Goal: Task Accomplishment & Management: Manage account settings

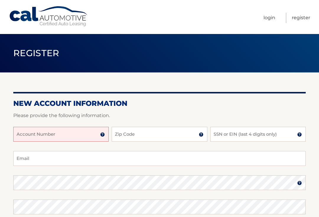
click at [45, 135] on input "Account Number" at bounding box center [60, 134] width 95 height 15
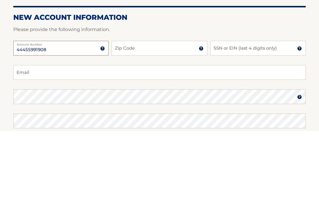
type input "44455991908"
click at [153, 127] on input "Zip Code" at bounding box center [159, 134] width 95 height 15
type input "33431"
click at [225, 127] on input "SSN or EIN (last 4 digits only)" at bounding box center [257, 134] width 95 height 15
type input "1692"
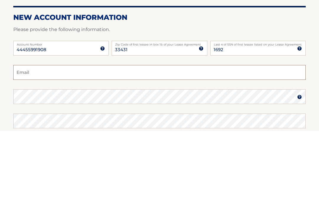
click at [53, 151] on input "Email" at bounding box center [159, 158] width 293 height 15
type input "beckcreighton@gmail.com"
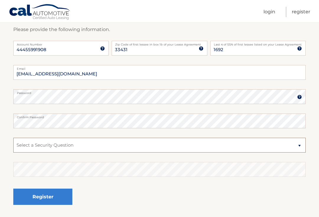
click at [69, 146] on select "Select a Security Question What was the name of your elementary school? What is…" at bounding box center [159, 145] width 293 height 15
select select "2"
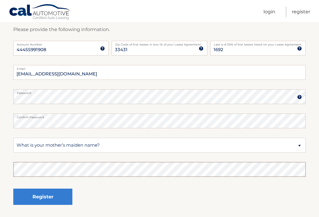
scroll to position [86, 0]
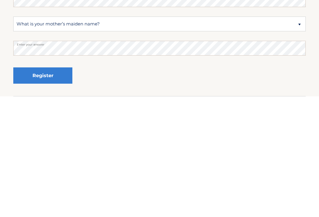
click at [49, 188] on button "Register" at bounding box center [42, 196] width 59 height 16
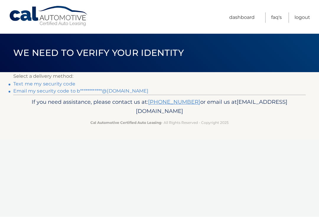
click at [56, 81] on link "Text me my security code" at bounding box center [44, 84] width 62 height 6
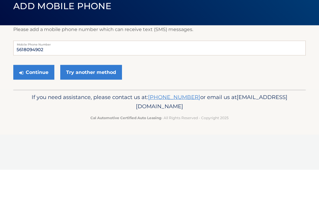
click at [37, 112] on button "Continue" at bounding box center [33, 119] width 41 height 15
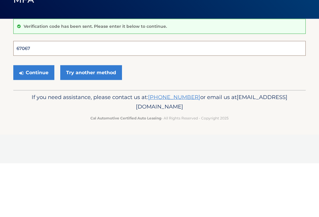
type input "670677"
click at [34, 119] on button "Continue" at bounding box center [33, 126] width 41 height 15
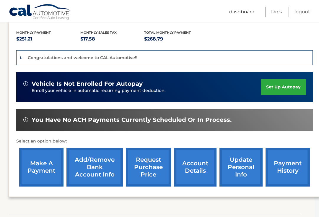
scroll to position [129, 4]
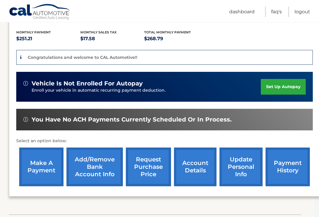
click at [285, 89] on link "set up autopay" at bounding box center [283, 87] width 45 height 16
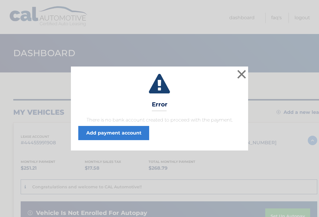
click at [125, 133] on link "Add payment account" at bounding box center [113, 133] width 71 height 14
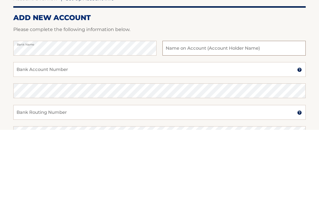
click at [181, 128] on input "text" at bounding box center [234, 135] width 143 height 15
type input "[PERSON_NAME]"
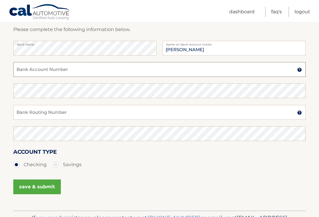
click at [65, 69] on input "Bank Account Number" at bounding box center [159, 69] width 293 height 15
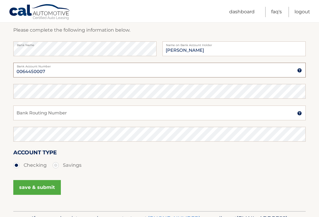
type input "0064450007"
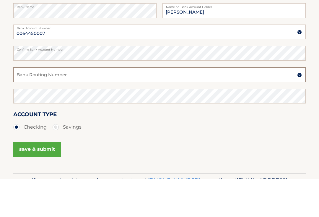
click at [92, 105] on input "Bank Routing Number" at bounding box center [159, 112] width 293 height 15
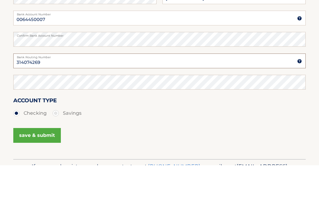
type input "314074269"
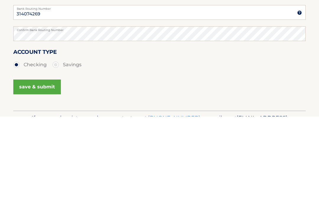
click at [40, 180] on button "save & submit" at bounding box center [37, 187] width 48 height 15
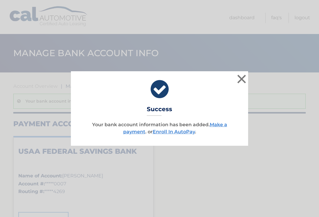
click at [220, 124] on link "Make a payment" at bounding box center [175, 128] width 104 height 13
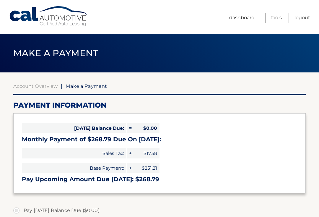
select select "OWNlOWI2YTgtZjY3Zi00NzQyLWE0ZDItYWU5ODBhMjM3OWU1"
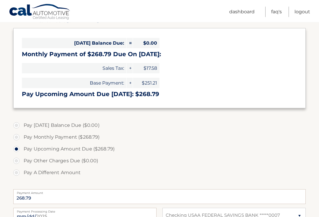
scroll to position [86, 0]
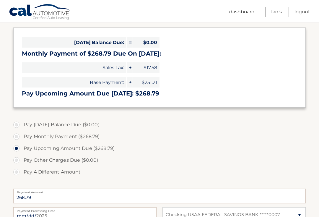
click at [18, 137] on label "Pay Monthly Payment ($268.79)" at bounding box center [159, 137] width 293 height 12
click at [18, 137] on input "Pay Monthly Payment ($268.79)" at bounding box center [19, 135] width 6 height 9
radio input "true"
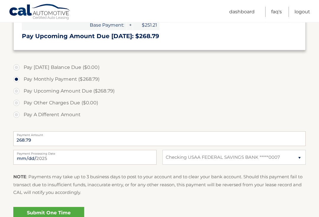
scroll to position [144, 0]
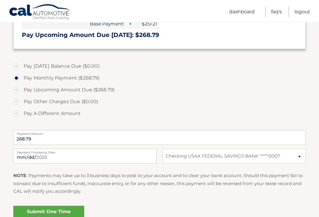
click at [50, 215] on link "Submit One Time Payment" at bounding box center [48, 215] width 71 height 19
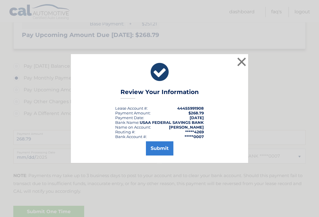
click at [164, 152] on button "Submit" at bounding box center [159, 148] width 27 height 14
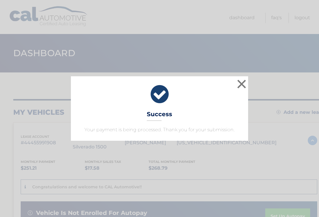
click at [239, 86] on button "×" at bounding box center [242, 84] width 12 height 12
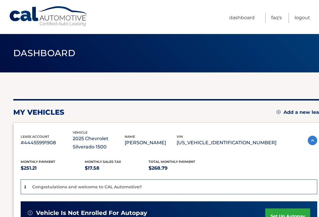
scroll to position [0, 4]
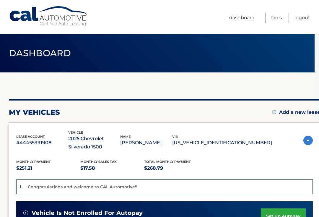
click at [274, 111] on img at bounding box center [274, 112] width 4 height 4
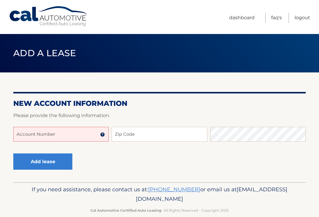
click at [72, 133] on input "Account Number" at bounding box center [60, 134] width 95 height 15
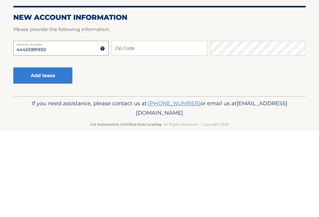
type input "44455991930"
click at [161, 127] on input "Zip Code" at bounding box center [159, 134] width 95 height 15
type input "33431"
click at [56, 153] on button "Add lease" at bounding box center [42, 161] width 59 height 16
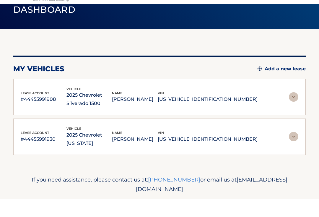
scroll to position [25, 0]
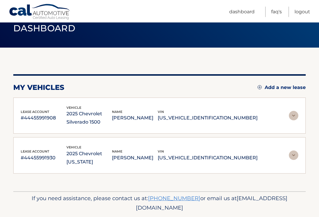
click at [296, 151] on img at bounding box center [293, 155] width 9 height 9
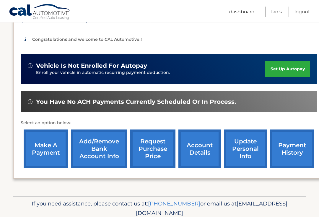
scroll to position [187, 0]
click at [46, 133] on link "make a payment" at bounding box center [46, 148] width 44 height 39
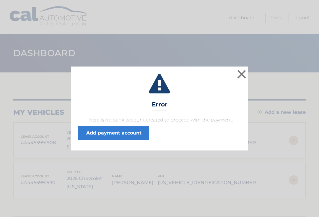
click at [118, 134] on link "Add payment account" at bounding box center [113, 133] width 71 height 14
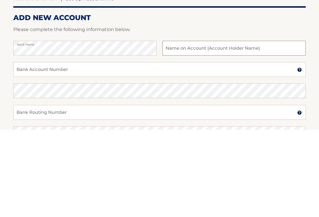
click at [201, 128] on input "text" at bounding box center [234, 135] width 143 height 15
type input "Rebecca Creighton"
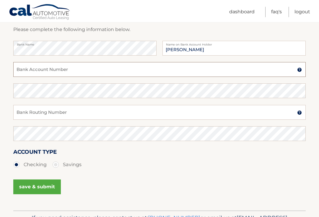
click at [92, 70] on input "Bank Account Number" at bounding box center [159, 69] width 293 height 15
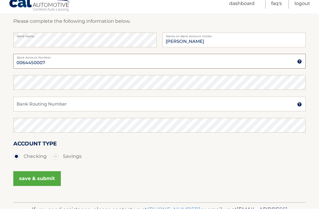
type input "0064450007"
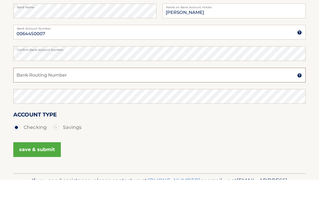
click at [122, 105] on input "Bank Routing Number" at bounding box center [159, 112] width 293 height 15
type input "314074269"
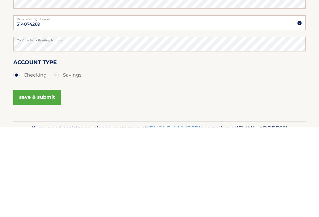
click at [46, 180] on button "save & submit" at bounding box center [37, 187] width 48 height 15
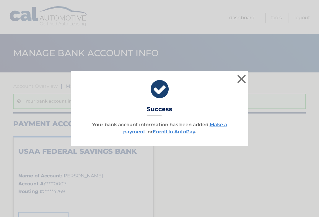
click at [138, 134] on link "Make a payment" at bounding box center [175, 128] width 104 height 13
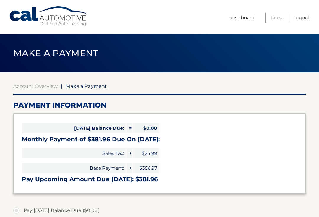
select select "YzJlOTUwMmMtYTczMy00YmY2LTkwNDgtNmQ2NGMxZGNjMTQz"
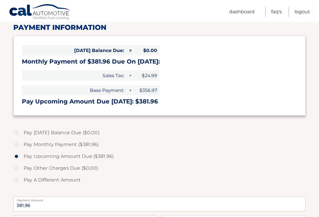
scroll to position [79, 0]
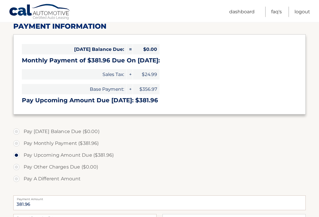
click at [39, 147] on label "Pay Monthly Payment ($381.96)" at bounding box center [159, 144] width 293 height 12
click at [22, 147] on input "Pay Monthly Payment ($381.96)" at bounding box center [19, 142] width 6 height 9
radio input "true"
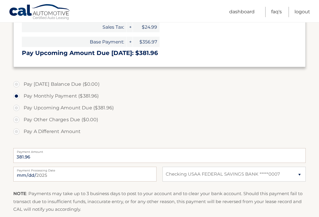
scroll to position [130, 0]
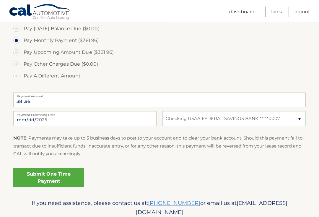
click at [52, 177] on link "Submit One Time Payment" at bounding box center [48, 177] width 71 height 19
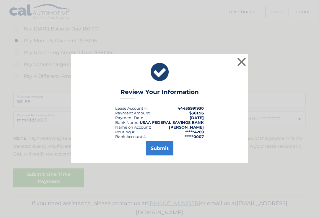
scroll to position [182, 0]
click at [161, 155] on button "Submit" at bounding box center [159, 148] width 27 height 14
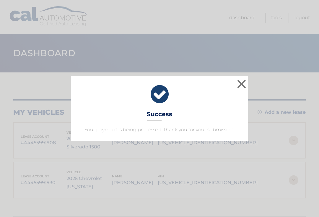
click at [243, 85] on button "×" at bounding box center [242, 84] width 12 height 12
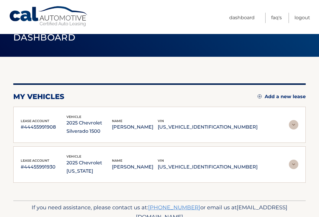
scroll to position [25, 0]
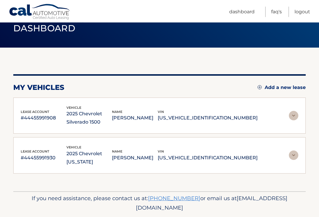
click at [140, 118] on p "REBECCA CREIGHTON" at bounding box center [135, 118] width 46 height 8
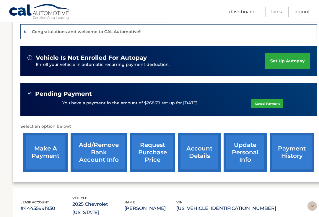
scroll to position [155, 0]
click at [285, 61] on link "set up autopay" at bounding box center [287, 61] width 45 height 16
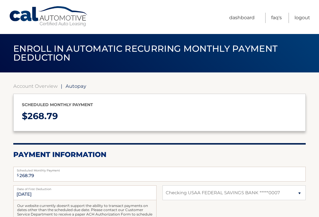
select select "OWNlOWI2YTgtZjY3Zi00NzQyLWE0ZDItYWU5ODBhMjM3OWU1"
